Goal: Transaction & Acquisition: Purchase product/service

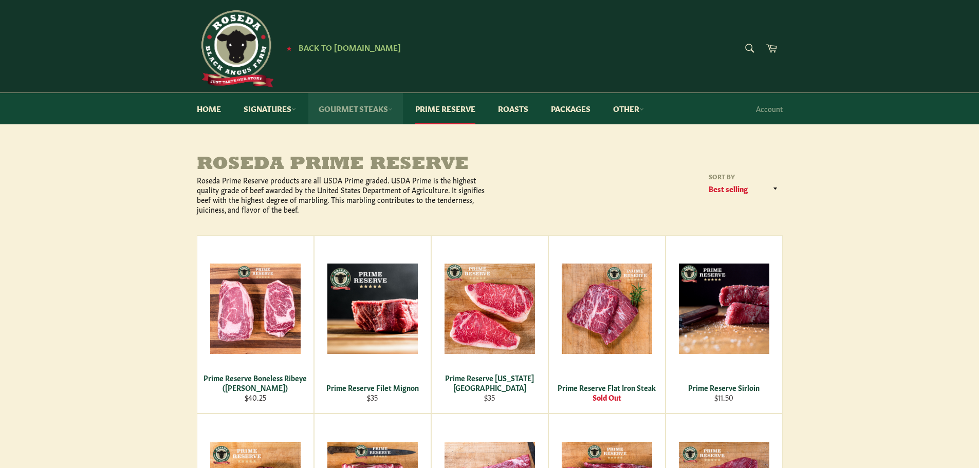
click at [397, 107] on link "Gourmet Steaks" at bounding box center [355, 108] width 95 height 31
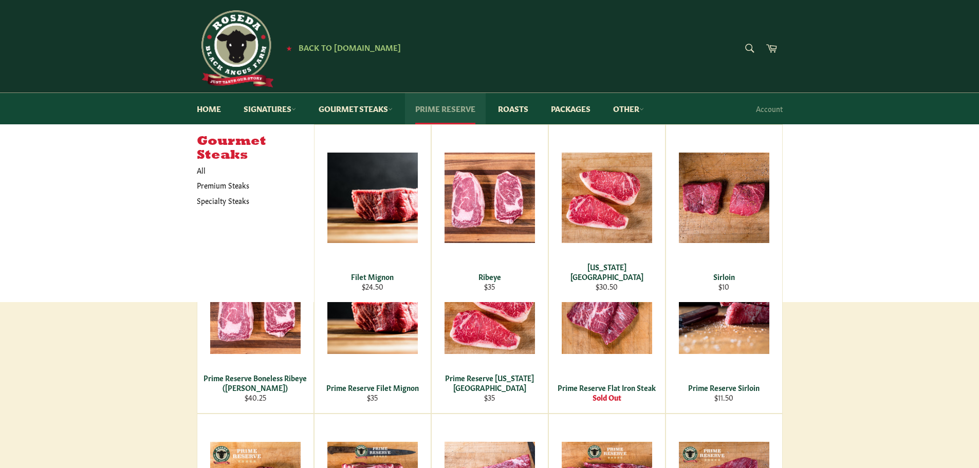
click at [464, 107] on link "Prime Reserve" at bounding box center [445, 108] width 81 height 31
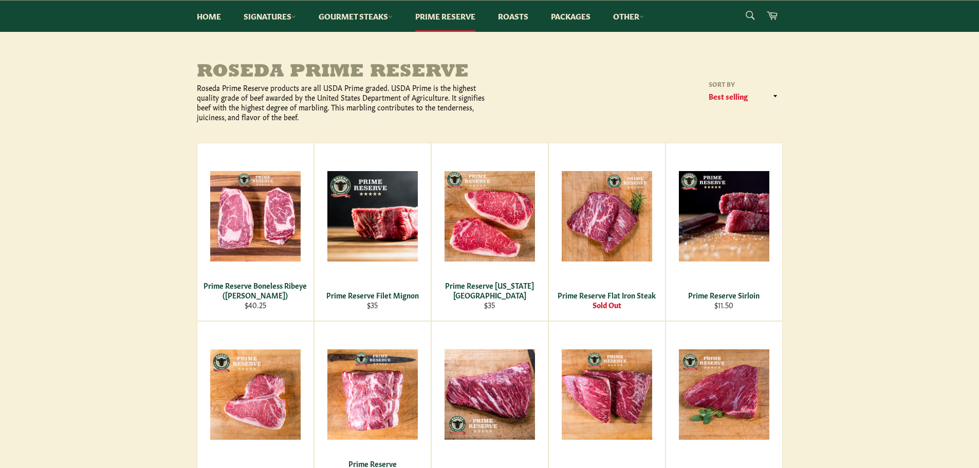
scroll to position [154, 0]
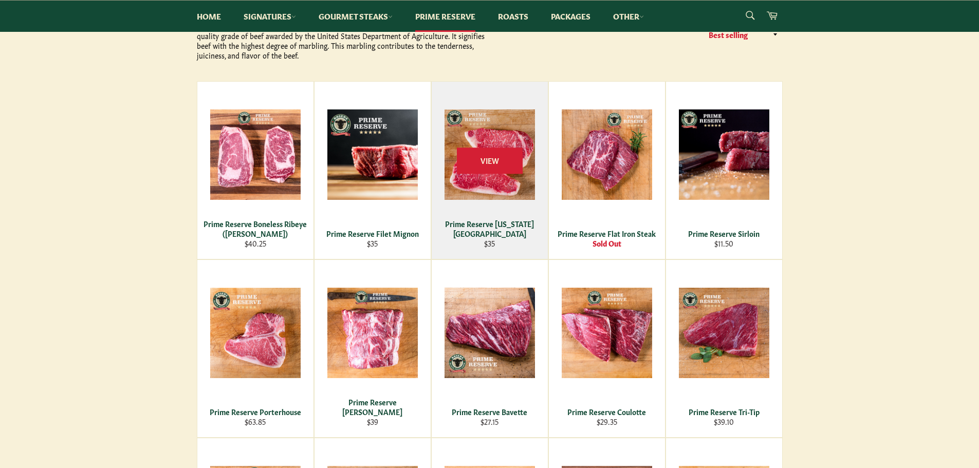
click at [505, 235] on div "Prime Reserve [US_STATE][GEOGRAPHIC_DATA]" at bounding box center [489, 229] width 103 height 20
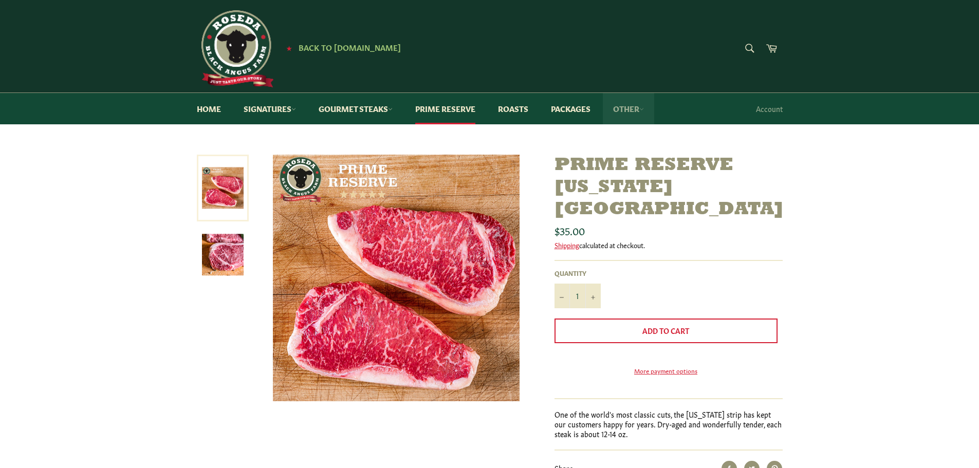
click at [650, 108] on link "Other" at bounding box center [628, 108] width 51 height 31
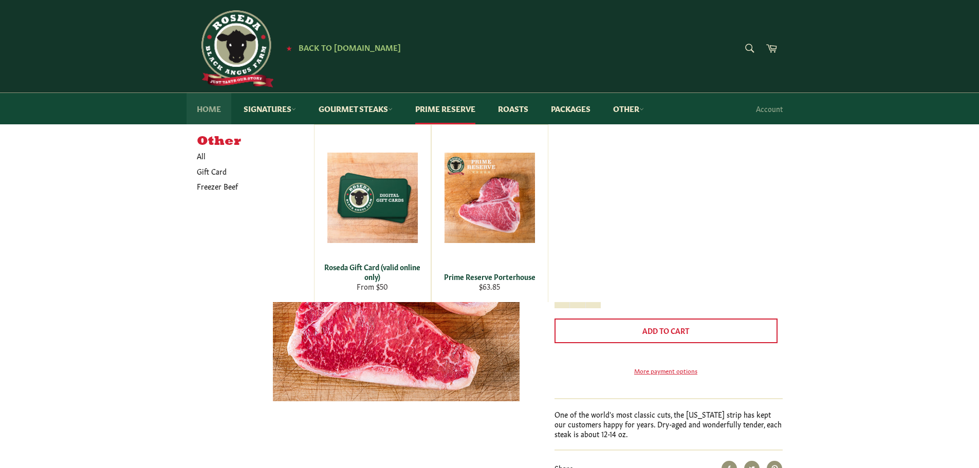
click at [210, 108] on link "Home" at bounding box center [209, 108] width 45 height 31
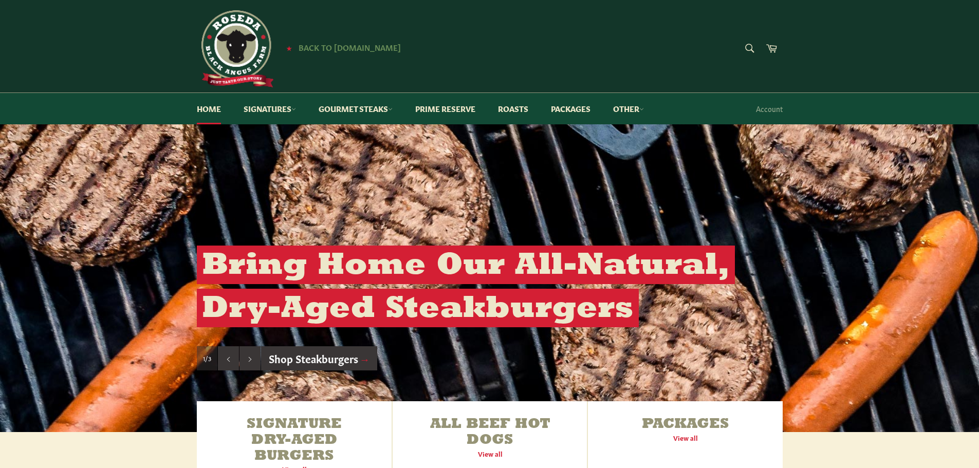
click at [354, 46] on span "Back to [DOMAIN_NAME]" at bounding box center [350, 47] width 102 height 11
